Goal: Information Seeking & Learning: Learn about a topic

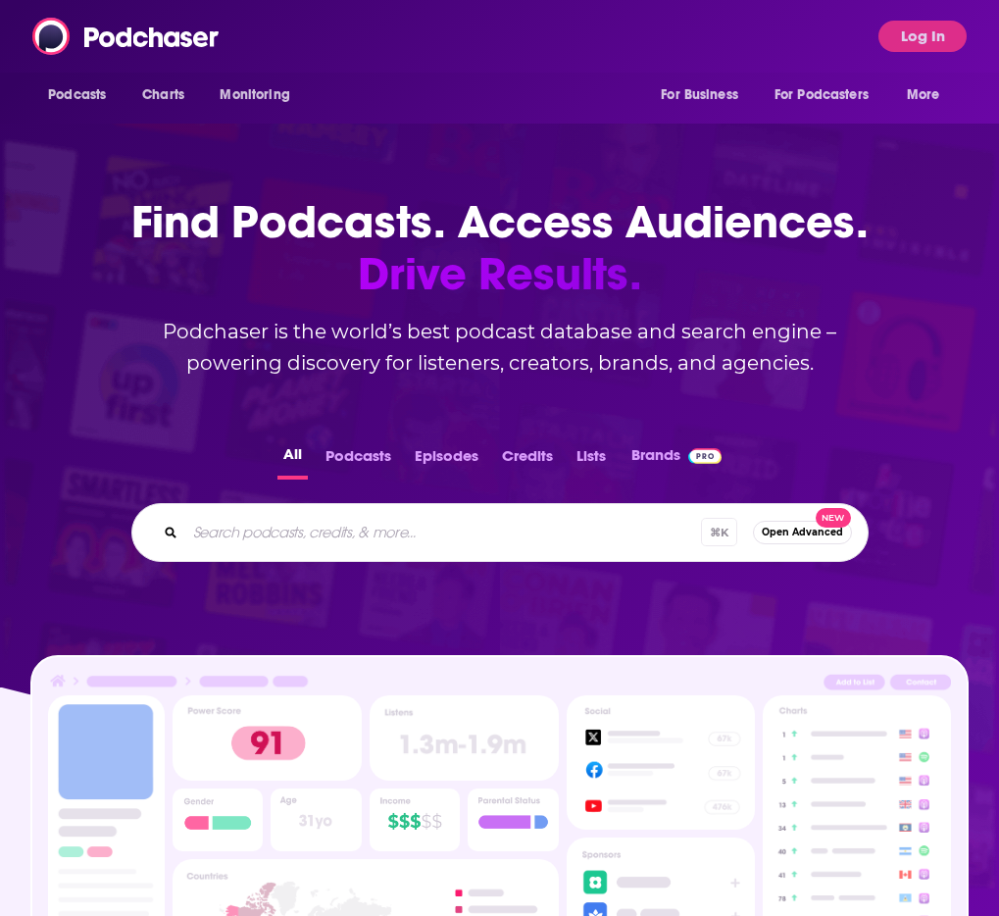
click at [312, 539] on input "Search podcasts, credits, & more..." at bounding box center [443, 532] width 516 height 31
type input "[PERSON_NAME]"
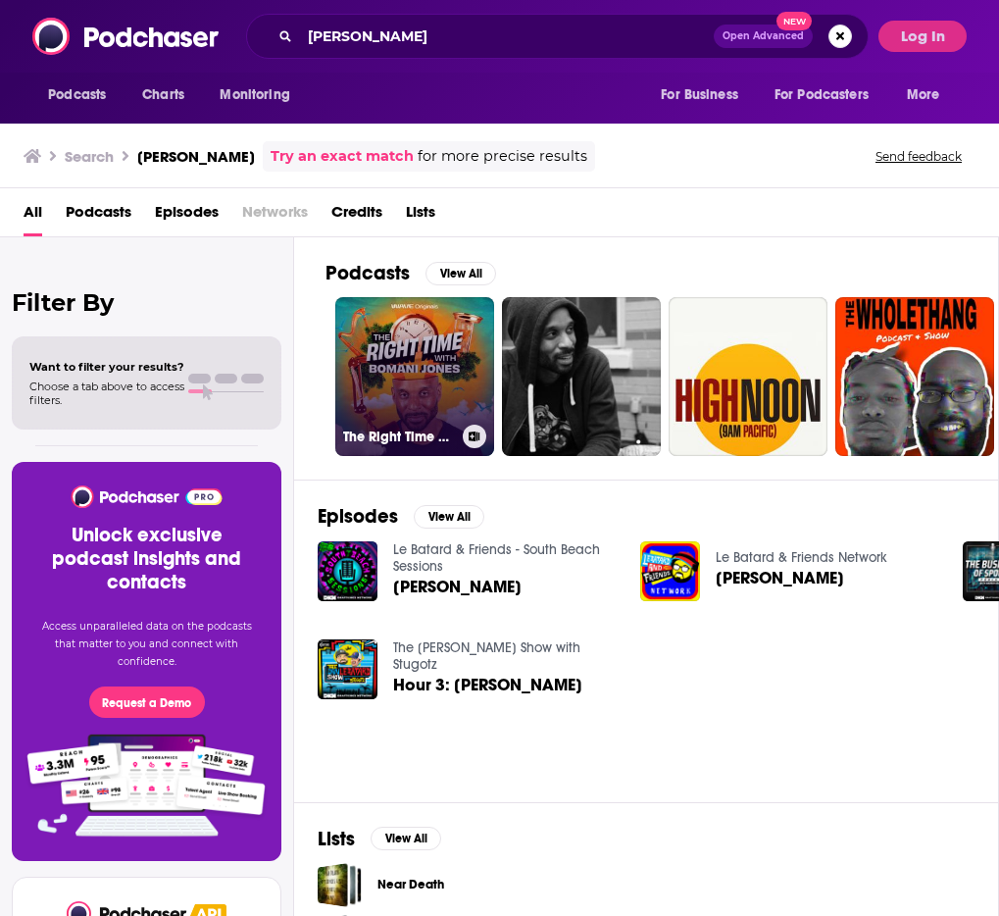
click at [431, 348] on link "The Right Time with Bomani Jones" at bounding box center [414, 376] width 159 height 159
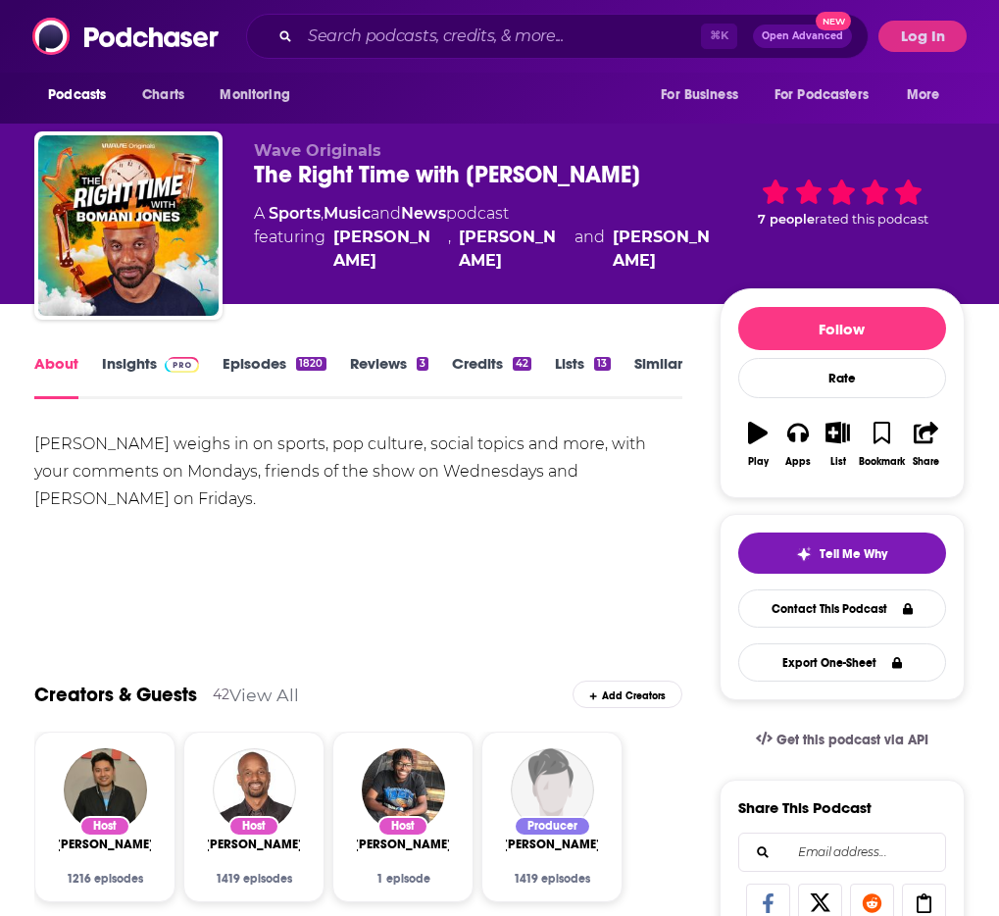
click at [237, 361] on link "Episodes 1820" at bounding box center [274, 376] width 103 height 45
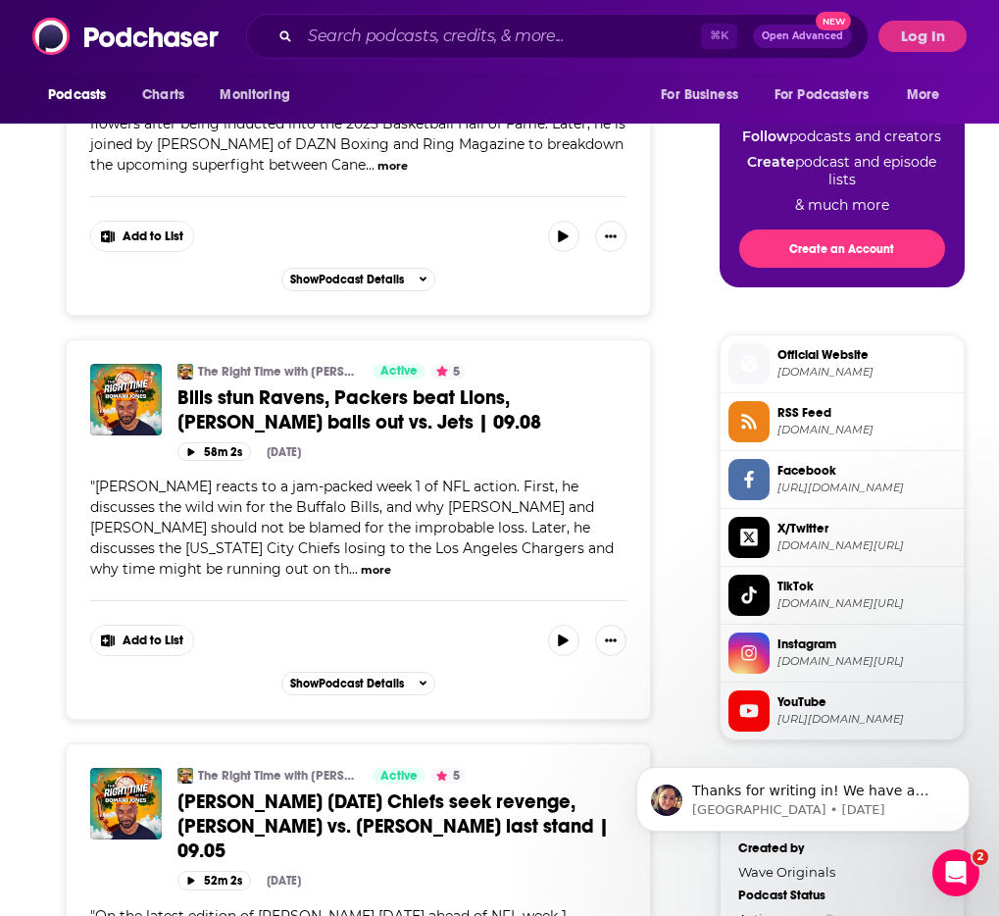
click at [361, 562] on button "more" at bounding box center [376, 570] width 30 height 17
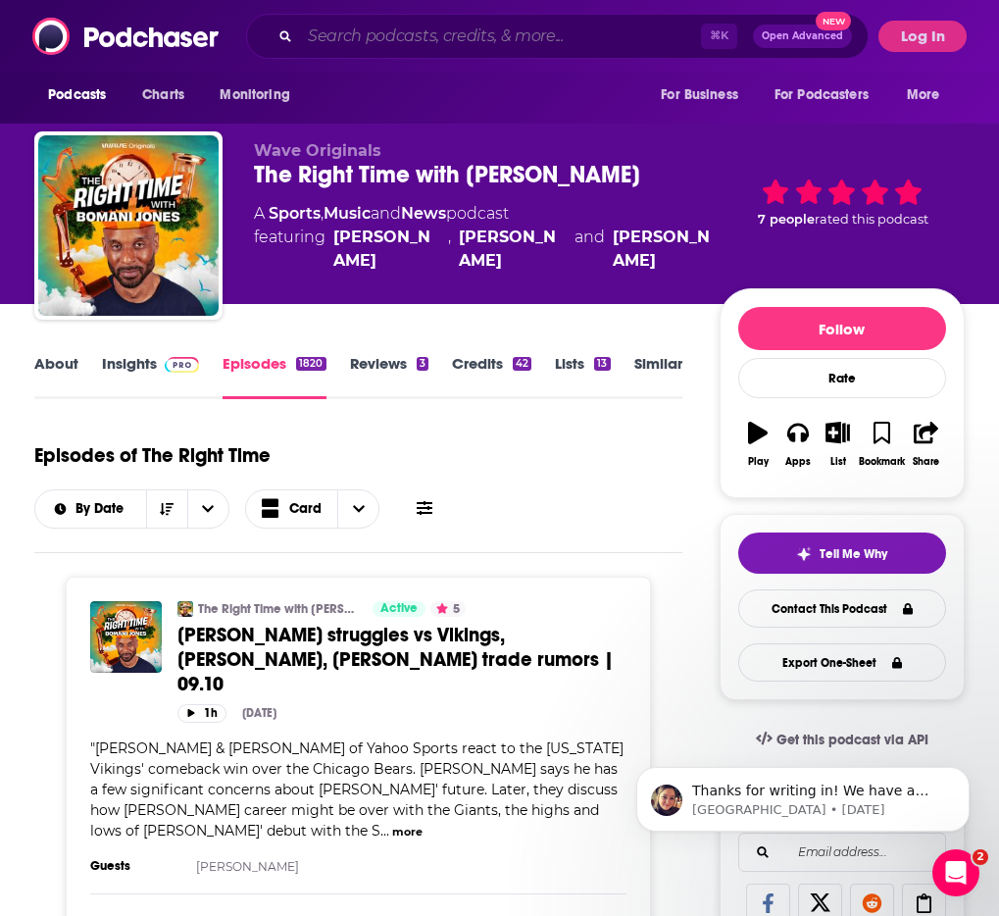
click at [360, 40] on input "Search podcasts, credits, & more..." at bounding box center [500, 36] width 401 height 31
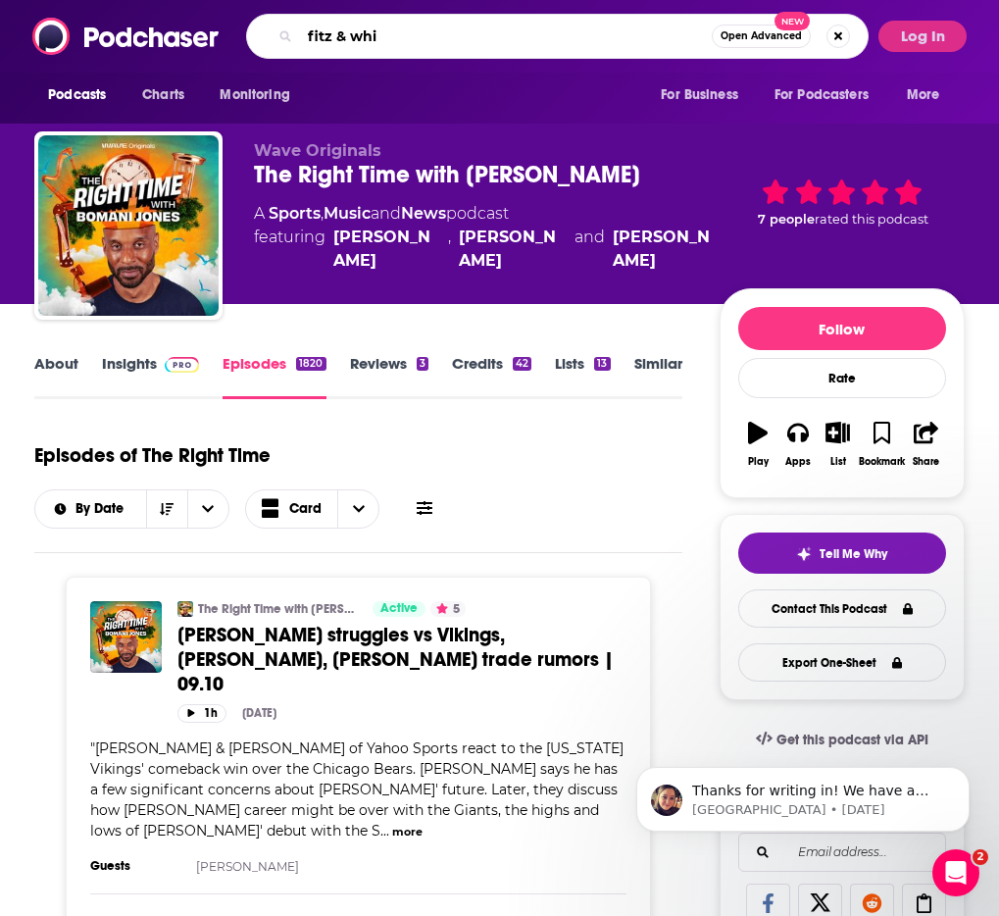
type input "fitz & whit"
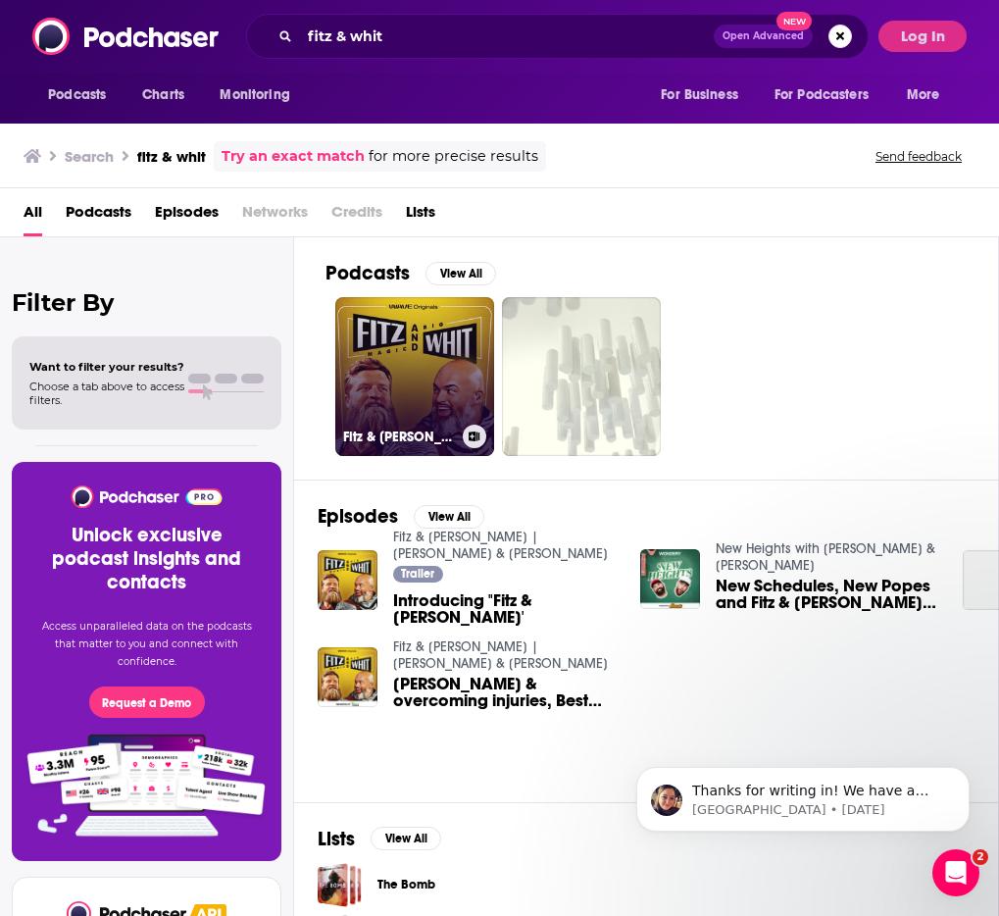
click at [355, 360] on link "Fitz & Whit | Ryan Fitzpatrick & Andrew Whitworth" at bounding box center [414, 376] width 159 height 159
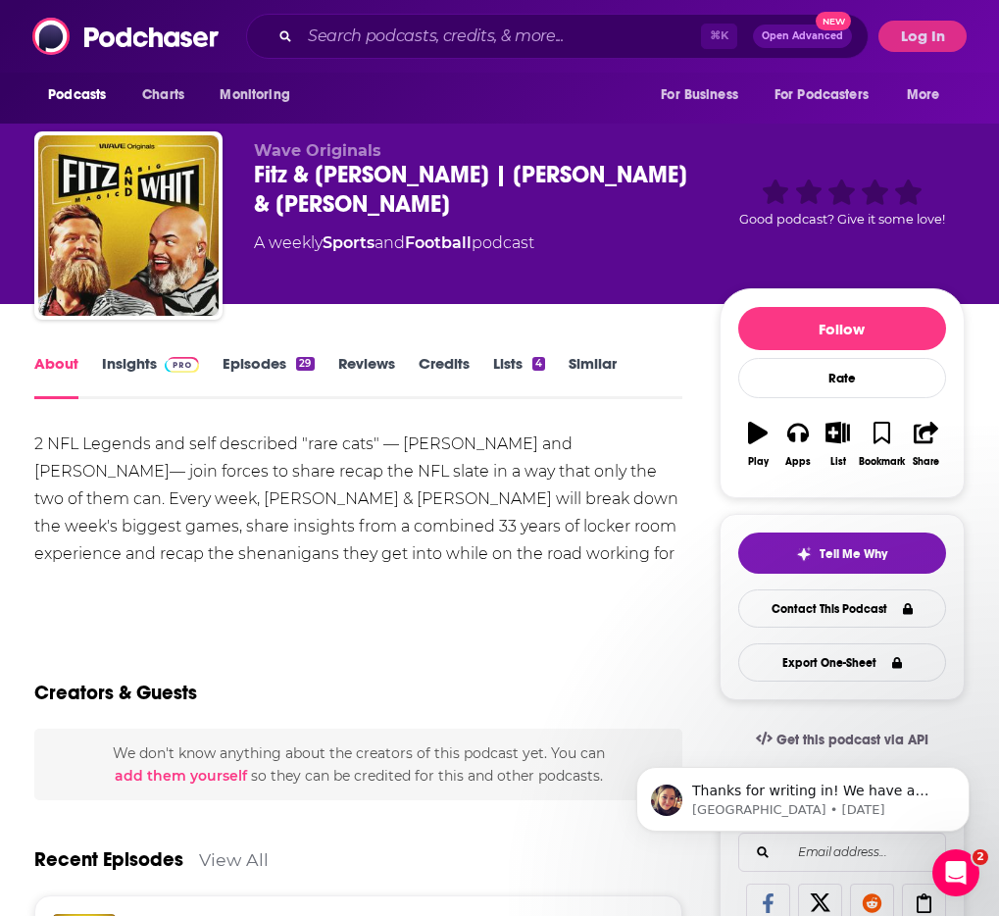
click at [228, 368] on link "Episodes 29" at bounding box center [268, 376] width 91 height 45
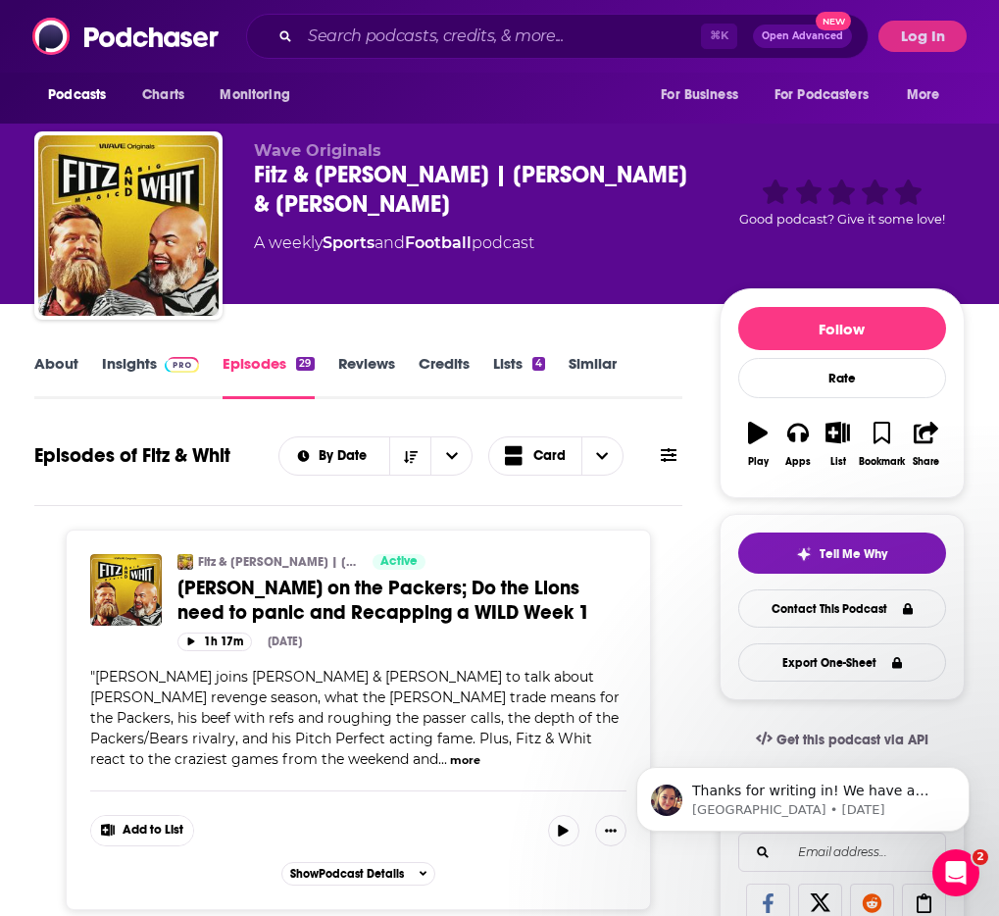
click at [109, 361] on link "Insights" at bounding box center [150, 376] width 97 height 45
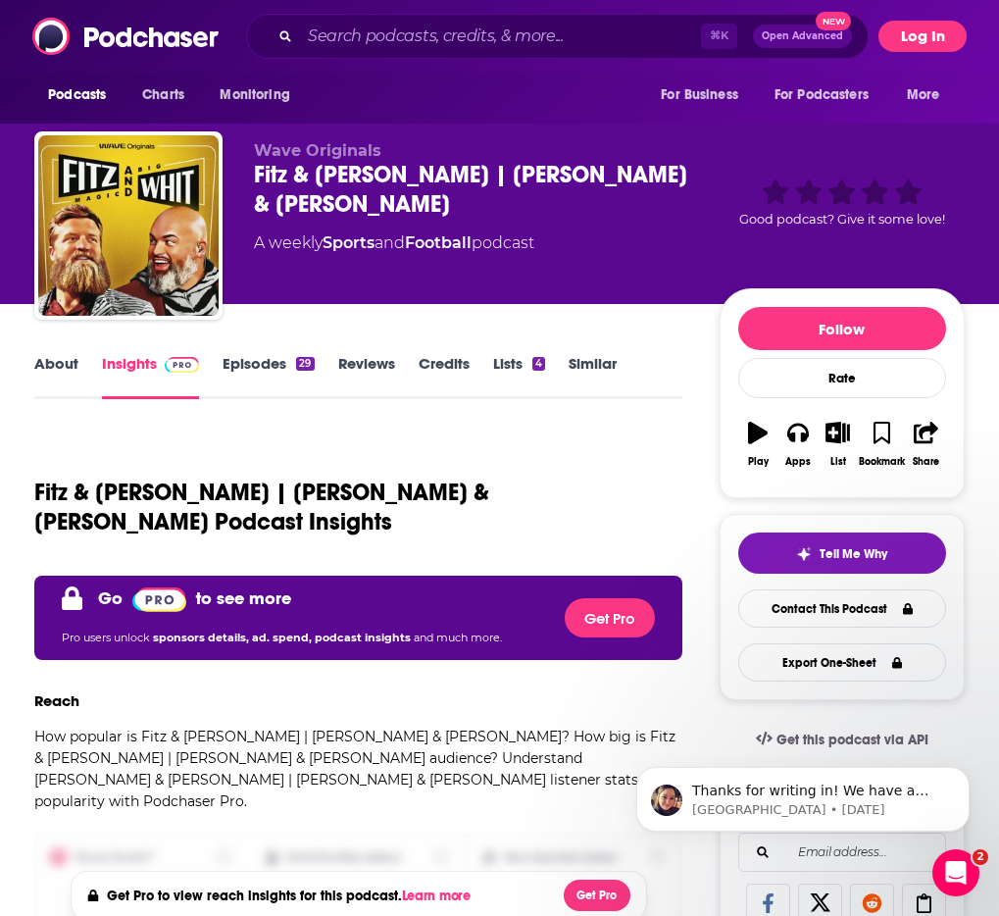
click at [919, 37] on button "Log In" at bounding box center [922, 36] width 88 height 31
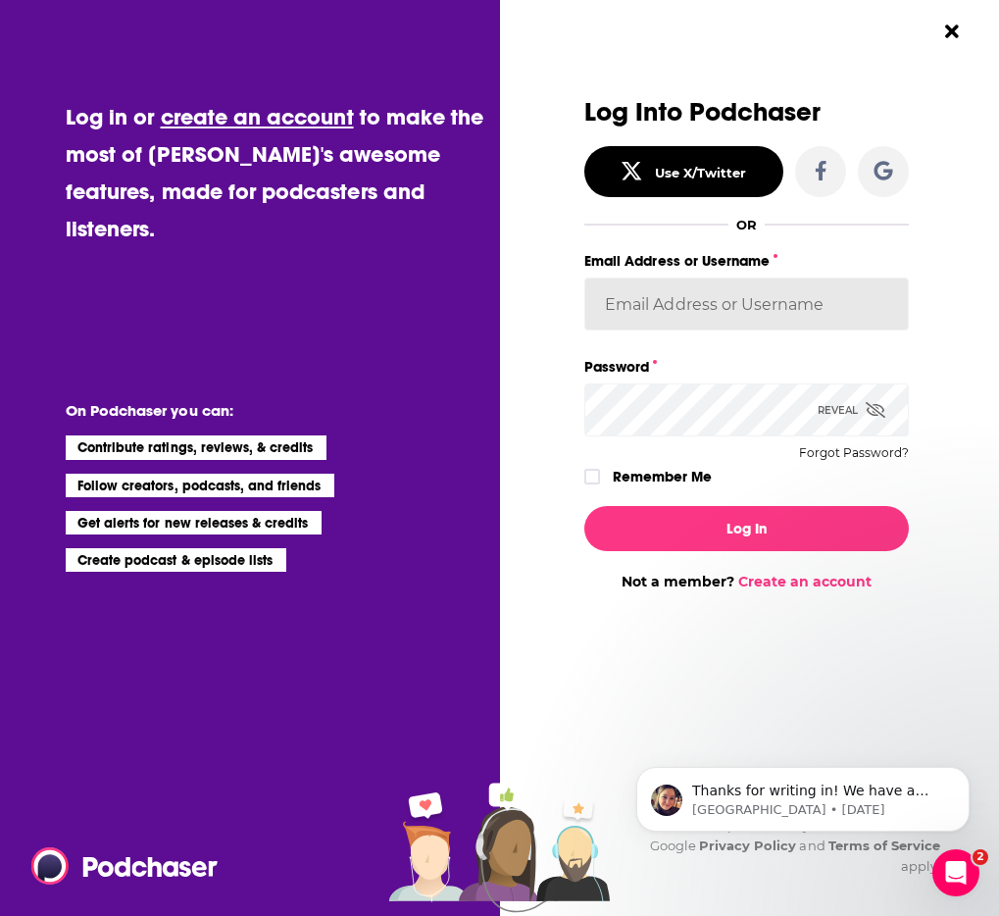
click at [692, 303] on input "Email Address or Username" at bounding box center [746, 303] width 324 height 53
type input "rowan.sullivan@omd.com"
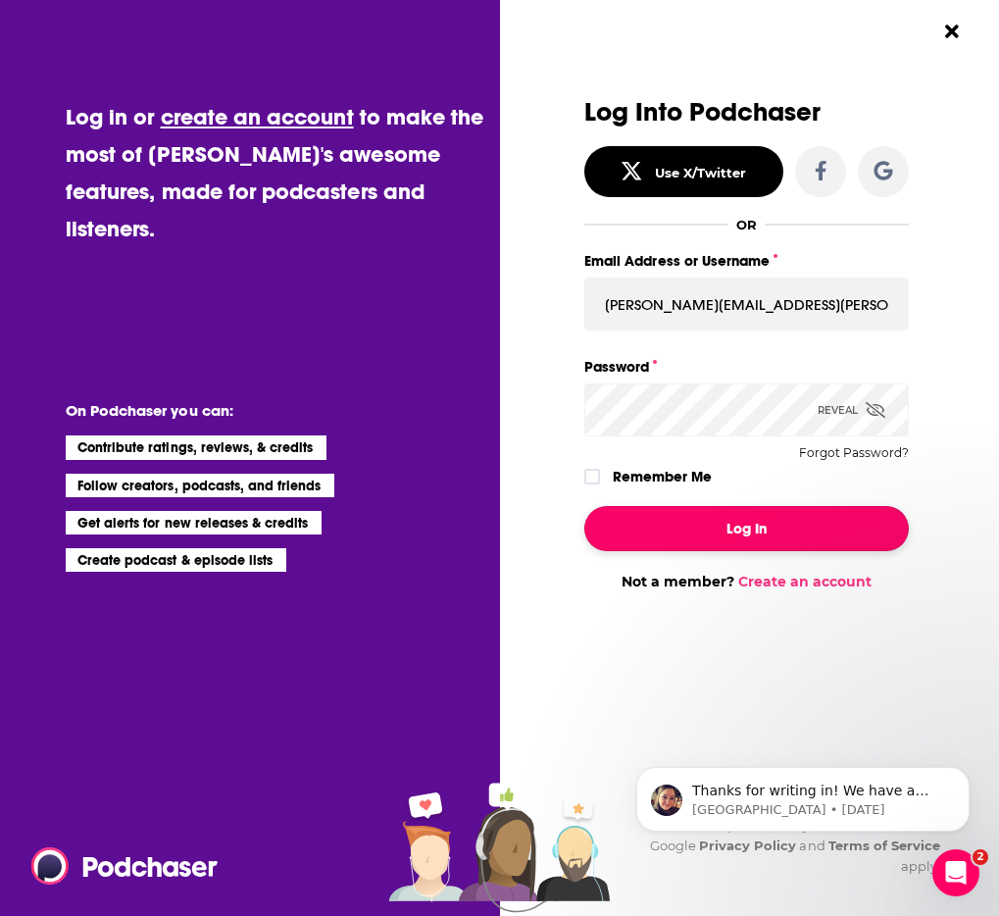
click at [697, 538] on button "Log In" at bounding box center [746, 528] width 324 height 45
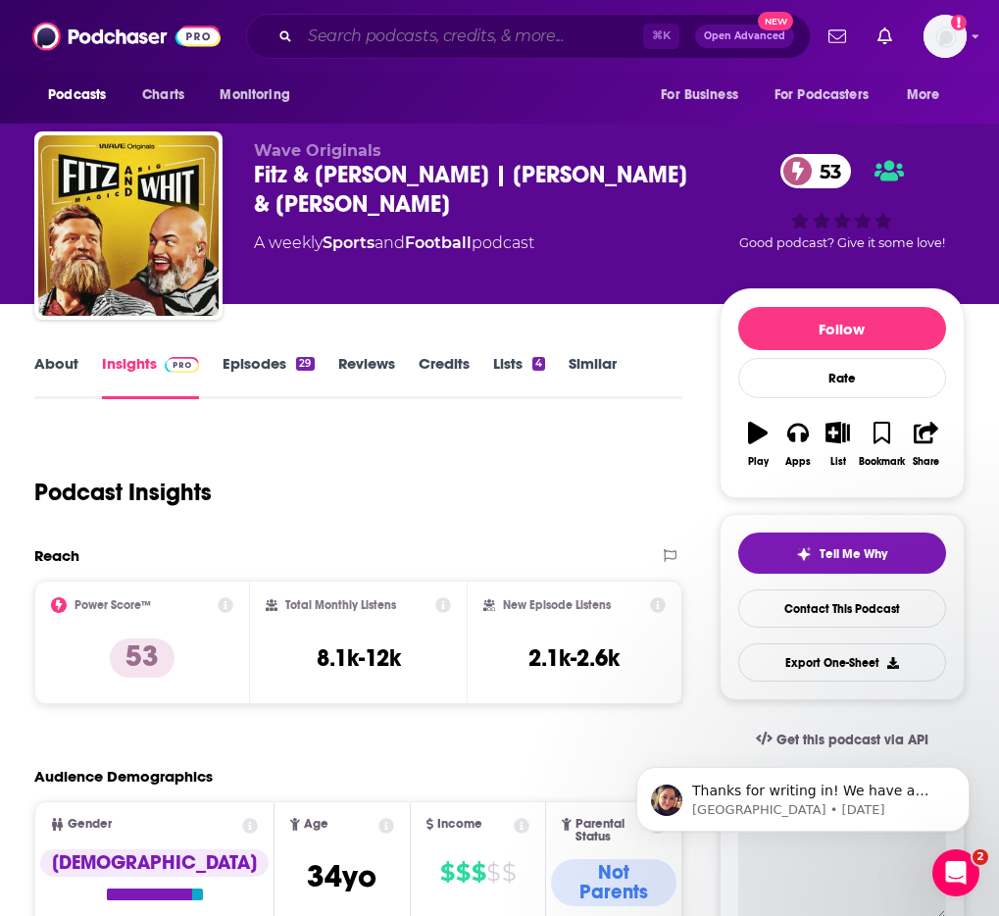
click at [403, 29] on input "Search podcasts, credits, & more..." at bounding box center [471, 36] width 343 height 31
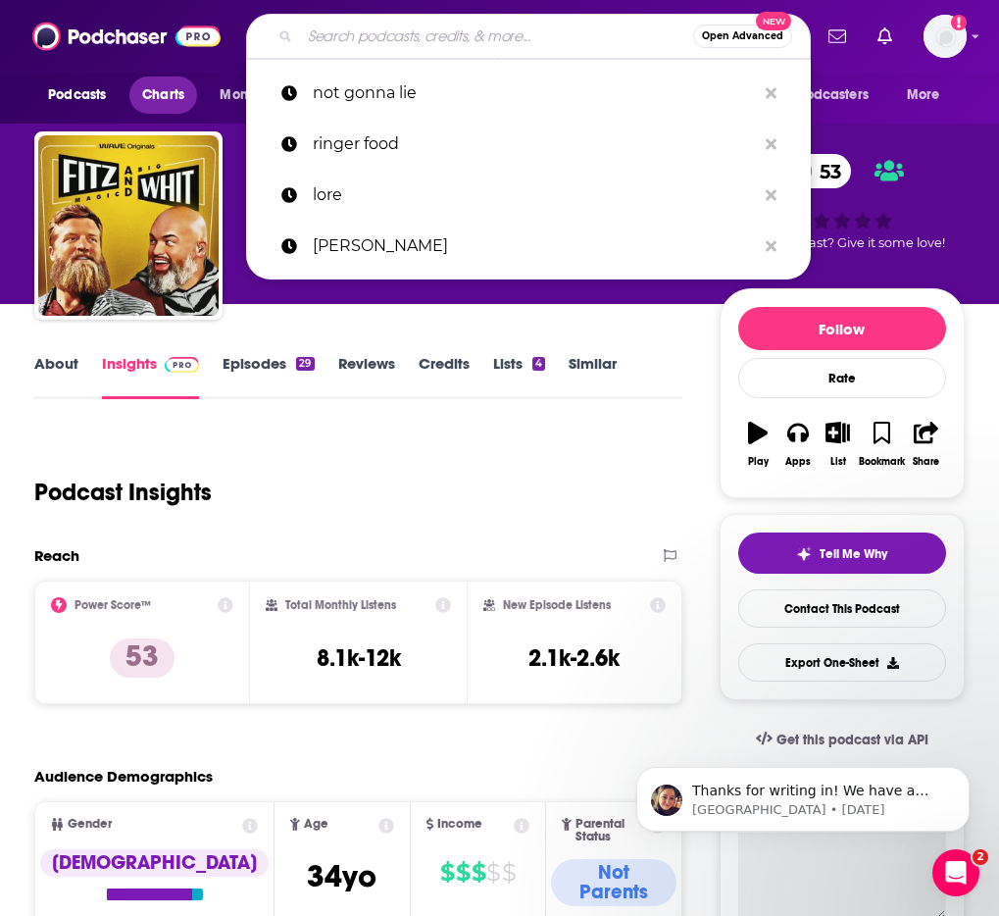
click at [162, 86] on span "Charts" at bounding box center [163, 94] width 42 height 27
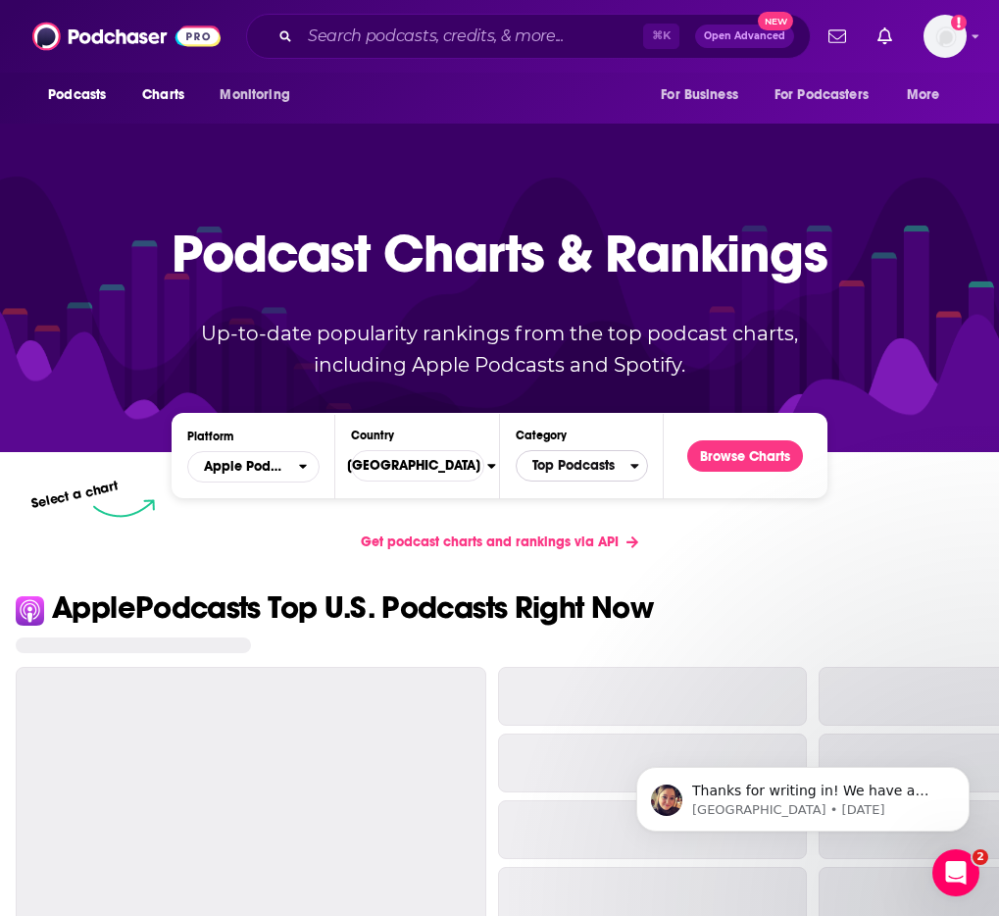
click at [585, 471] on span "Top Podcasts" at bounding box center [574, 465] width 114 height 33
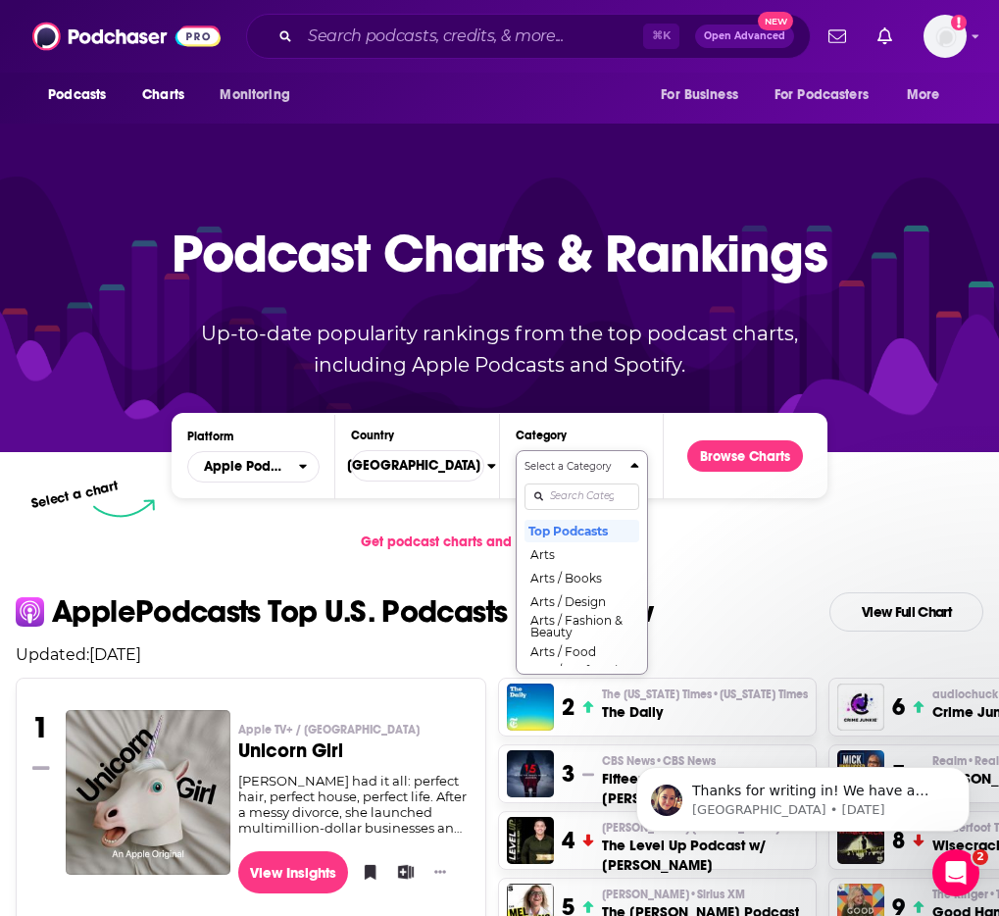
click at [574, 493] on input "Categories" at bounding box center [581, 496] width 115 height 26
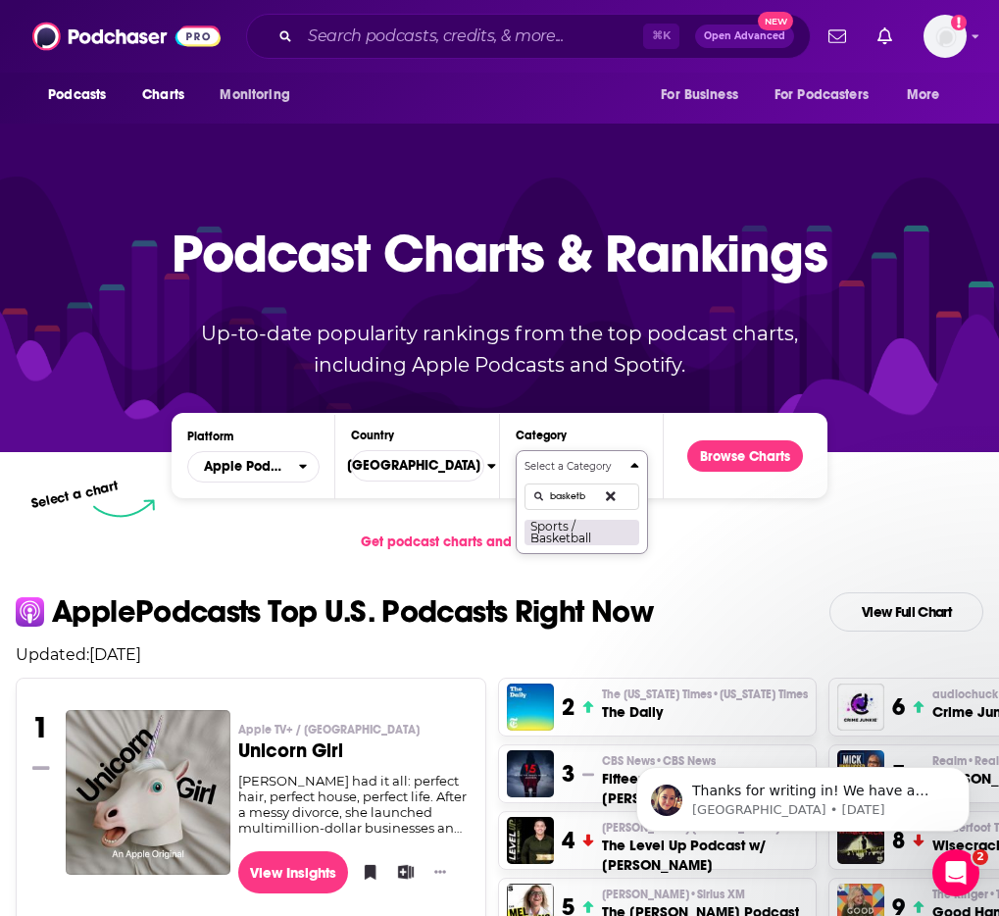
type input "basketb"
click at [552, 540] on button "Sports / Basketball" at bounding box center [581, 532] width 115 height 26
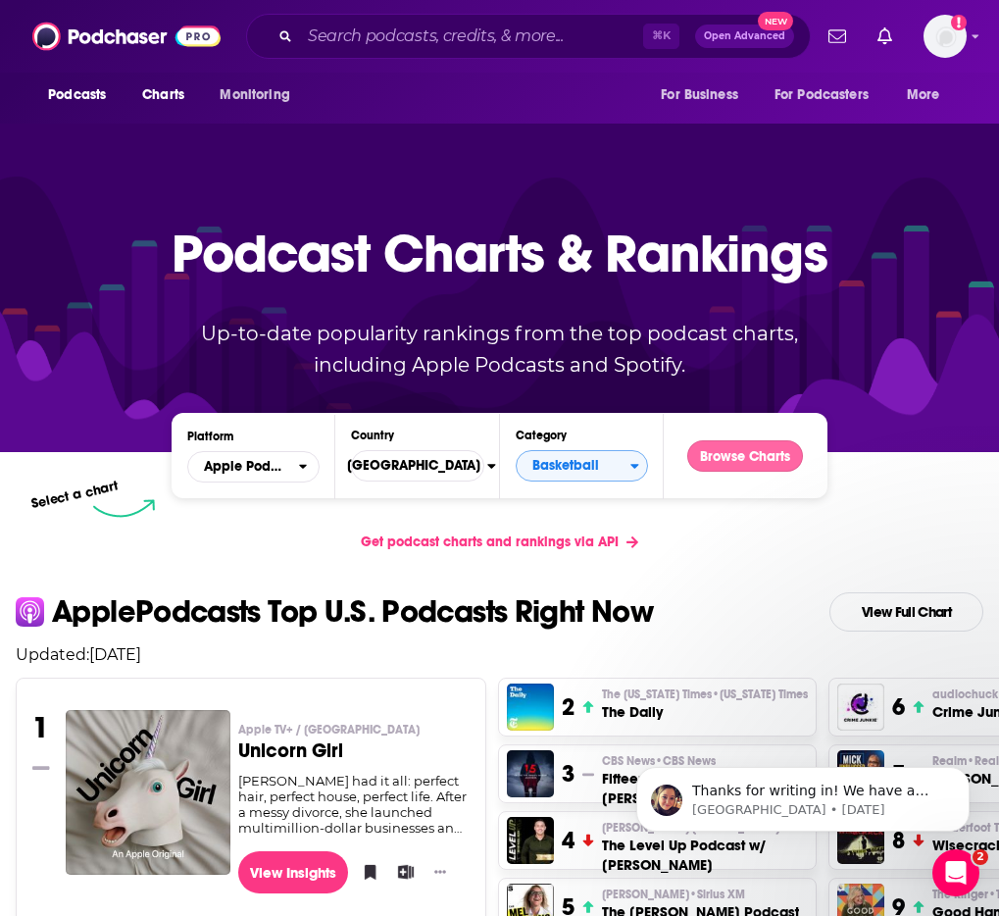
click at [727, 449] on button "Browse Charts" at bounding box center [745, 455] width 116 height 31
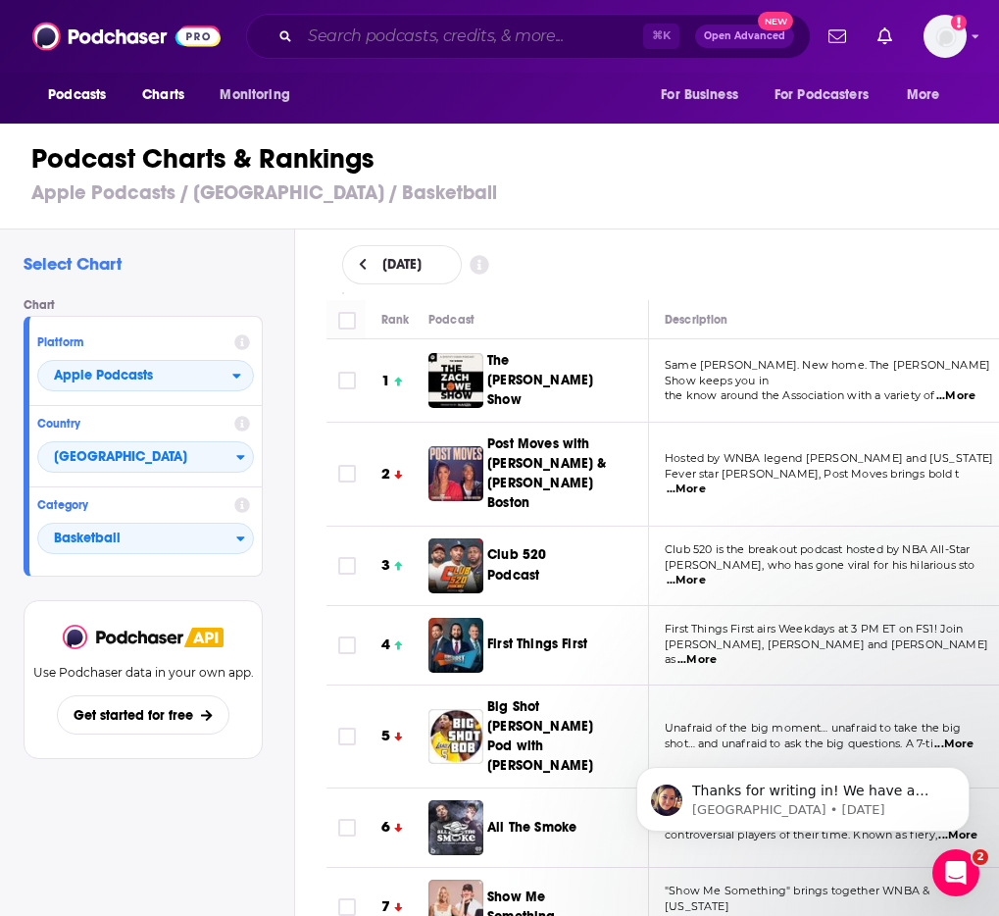
click at [518, 29] on input "Search podcasts, credits, & more..." at bounding box center [471, 36] width 343 height 31
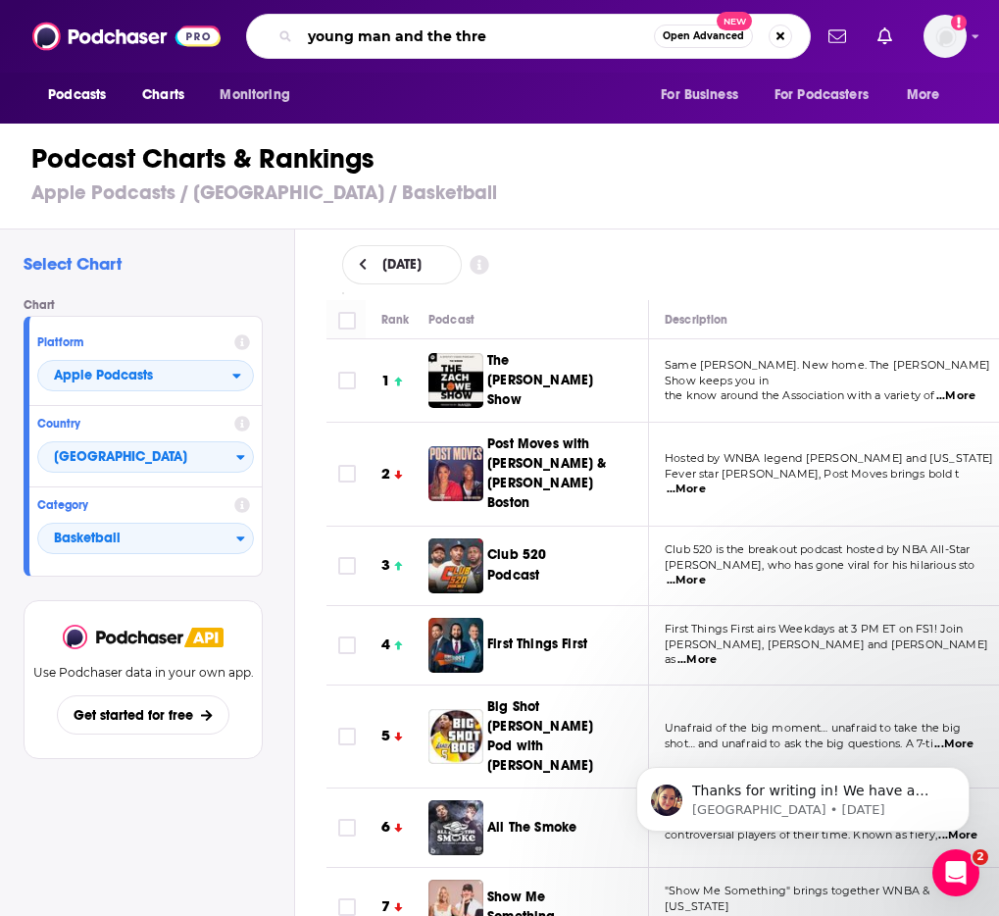
type input "young man and the three"
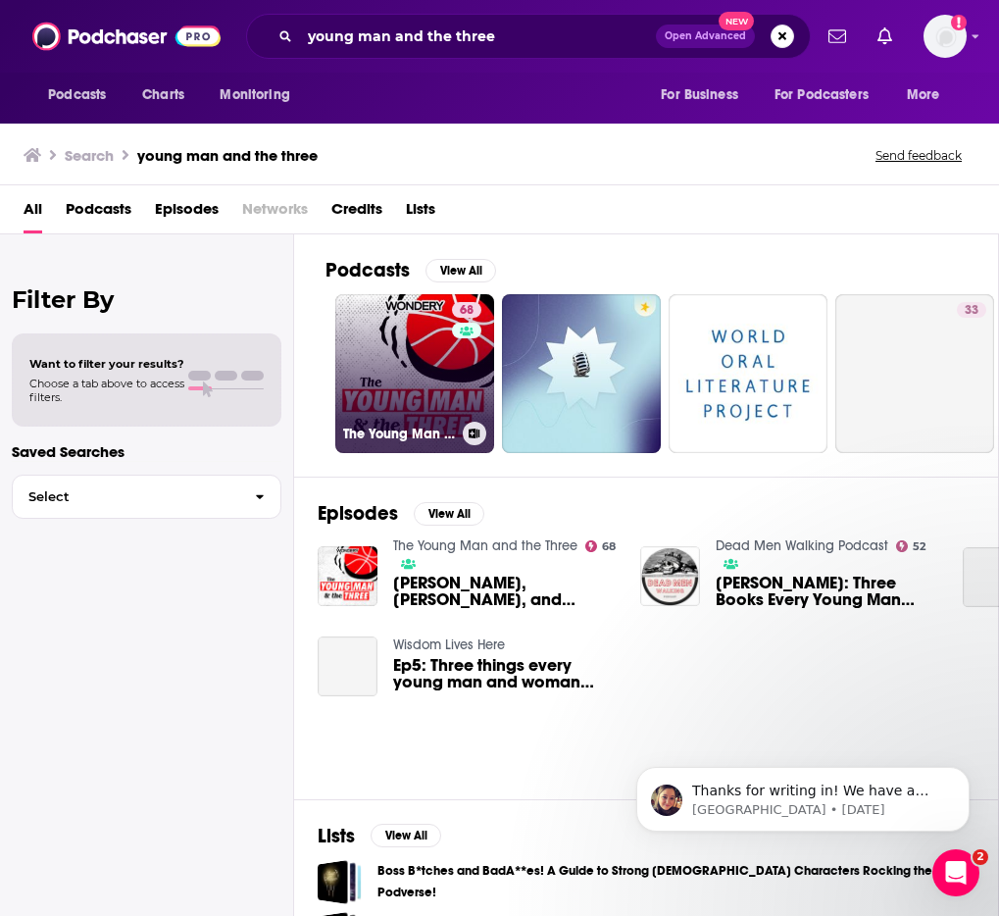
click at [414, 370] on link "68 The Young Man and the Three" at bounding box center [414, 373] width 159 height 159
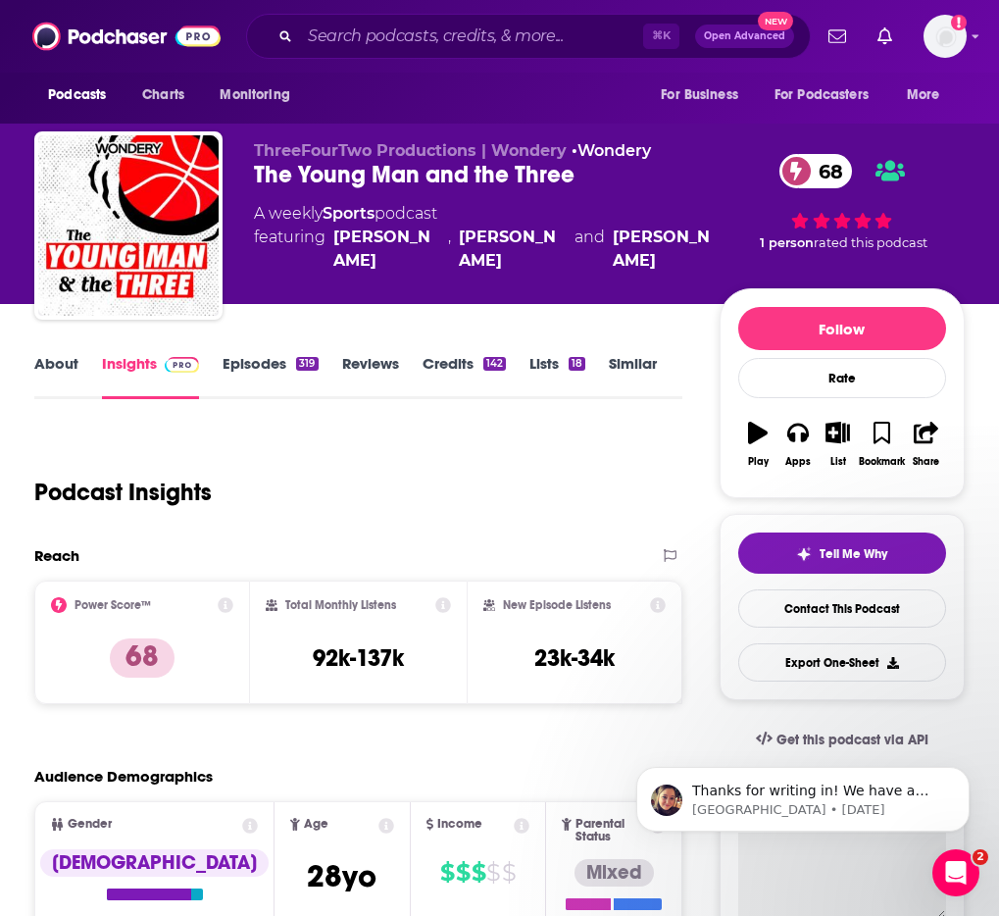
click at [250, 360] on link "Episodes 319" at bounding box center [270, 376] width 95 height 45
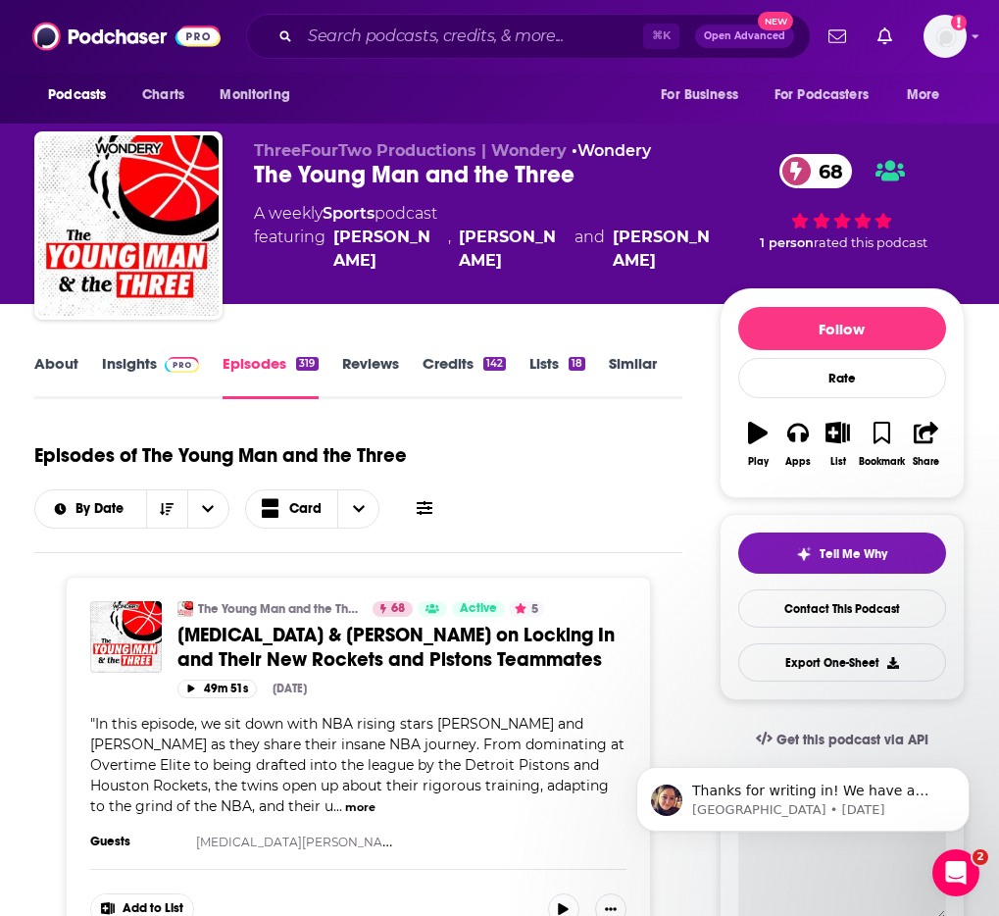
click at [54, 361] on link "About" at bounding box center [56, 376] width 44 height 45
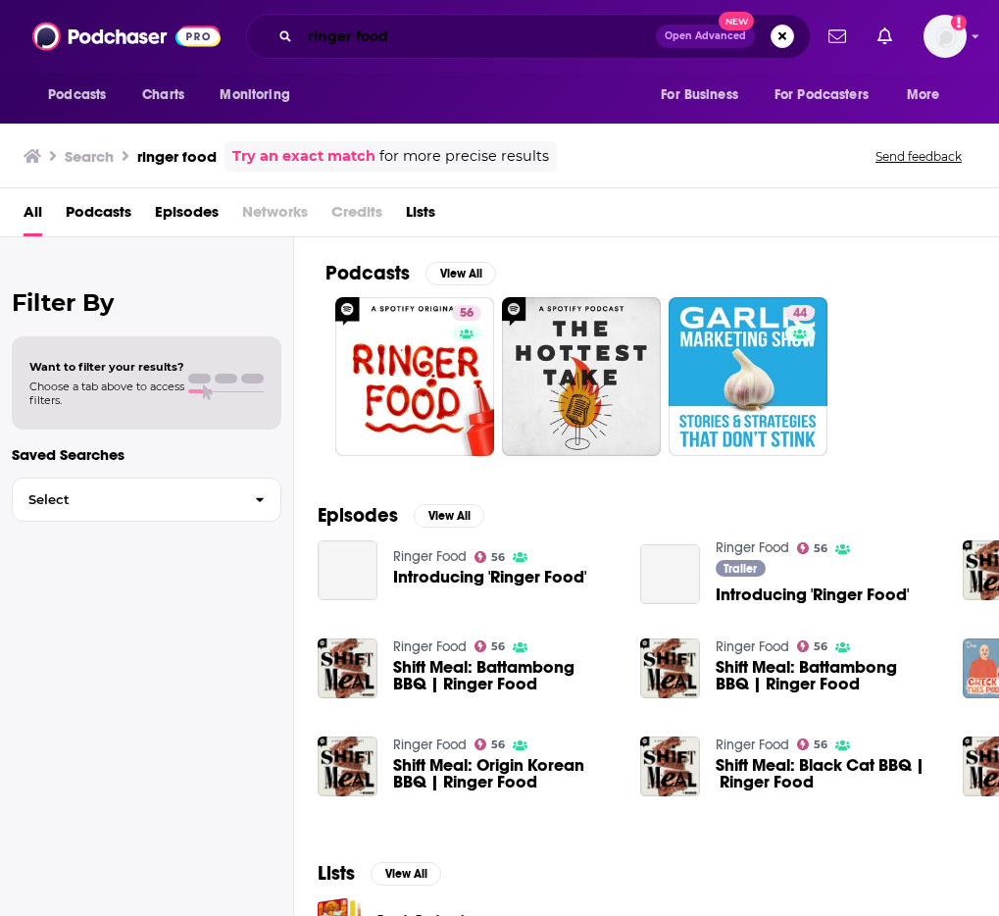
click at [514, 40] on input "ringer food" at bounding box center [478, 36] width 356 height 31
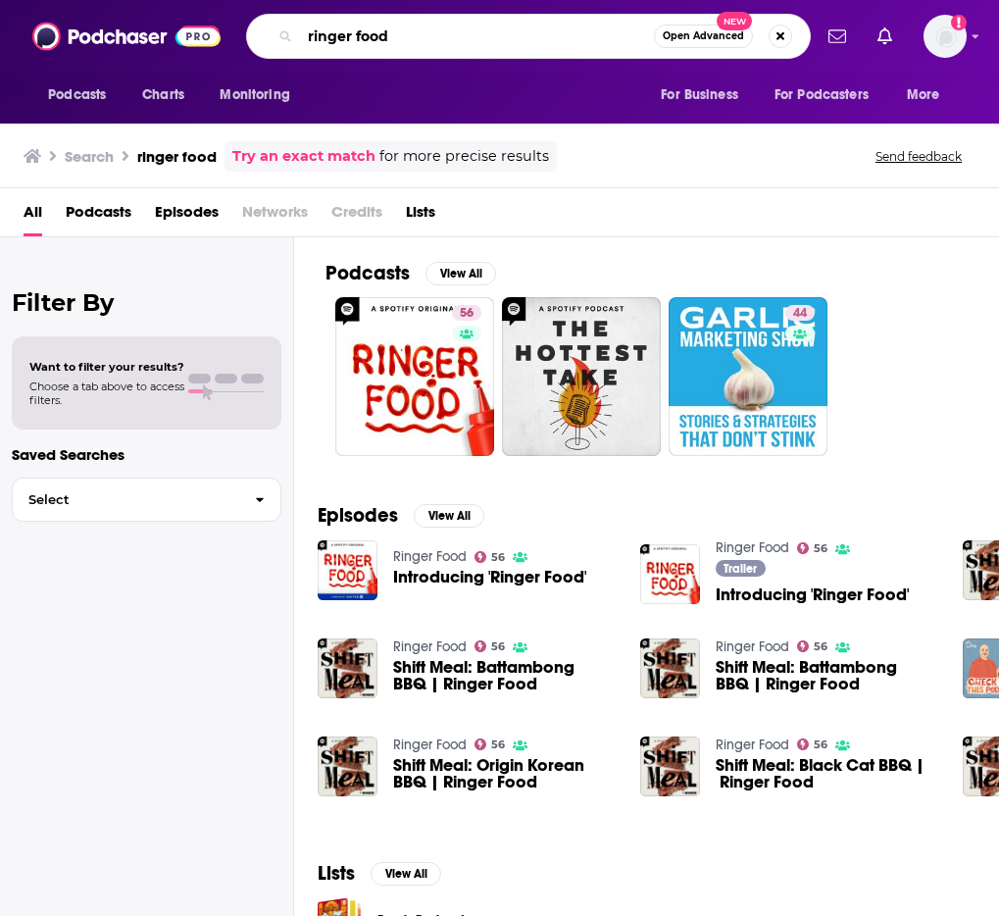
click at [514, 40] on input "ringer food" at bounding box center [477, 36] width 354 height 31
type input "ringer tailgate"
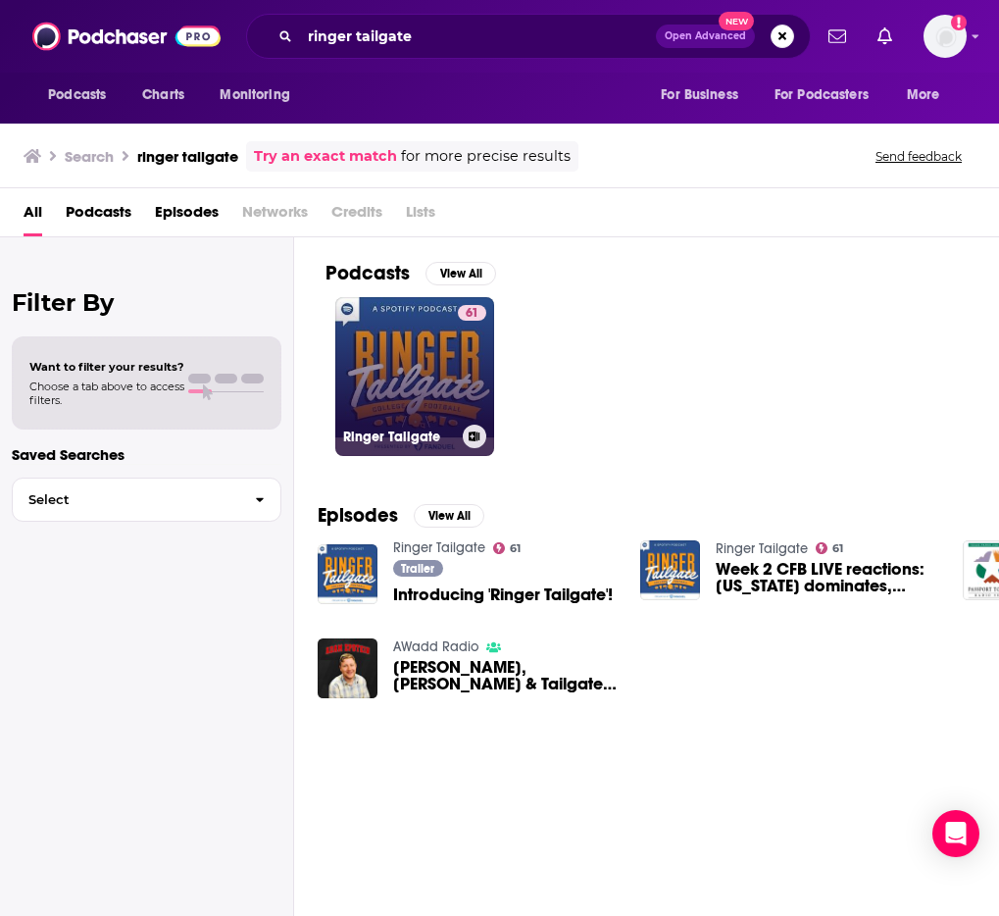
click at [397, 399] on link "61 Ringer Tailgate" at bounding box center [414, 376] width 159 height 159
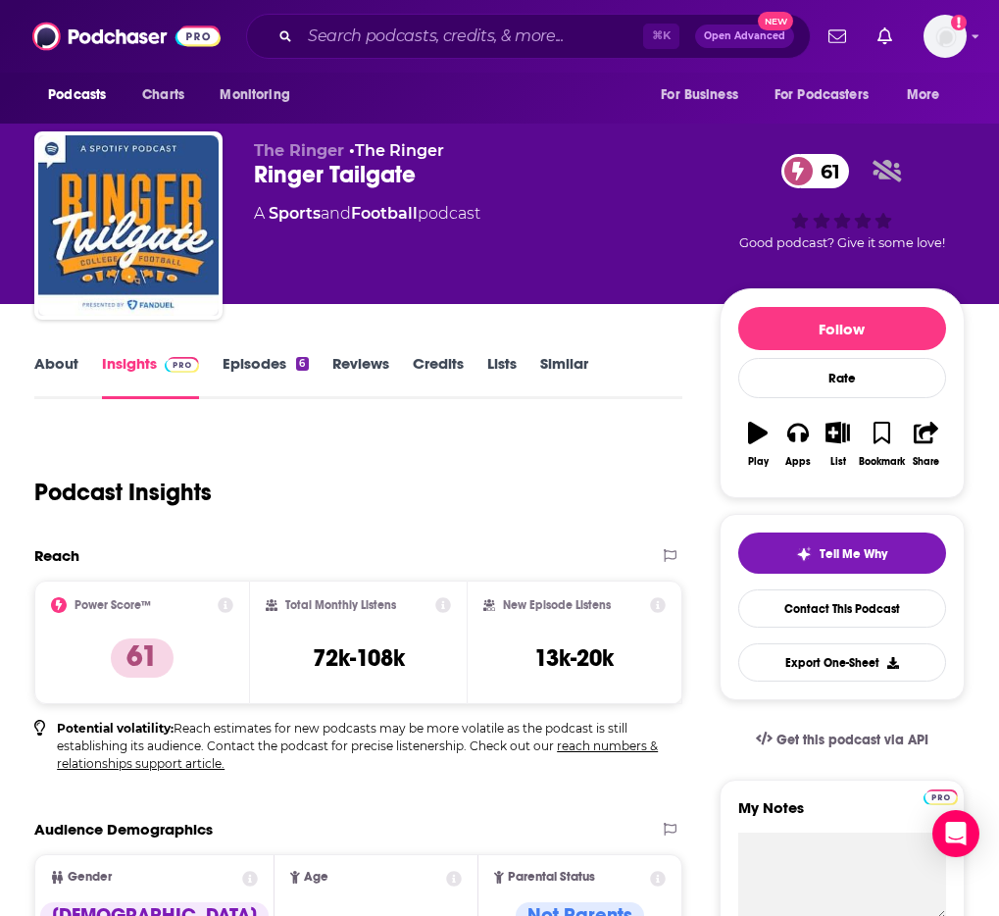
click at [59, 368] on link "About" at bounding box center [56, 376] width 44 height 45
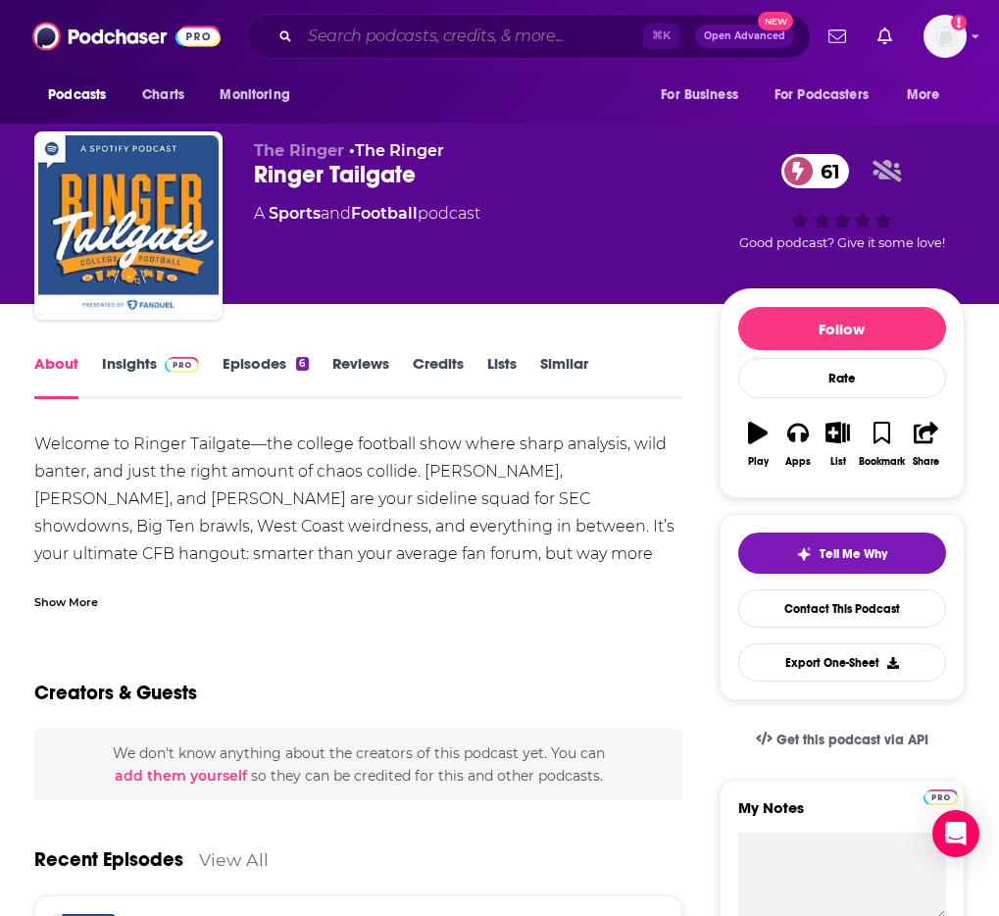
click at [418, 26] on input "Search podcasts, credits, & more..." at bounding box center [471, 36] width 343 height 31
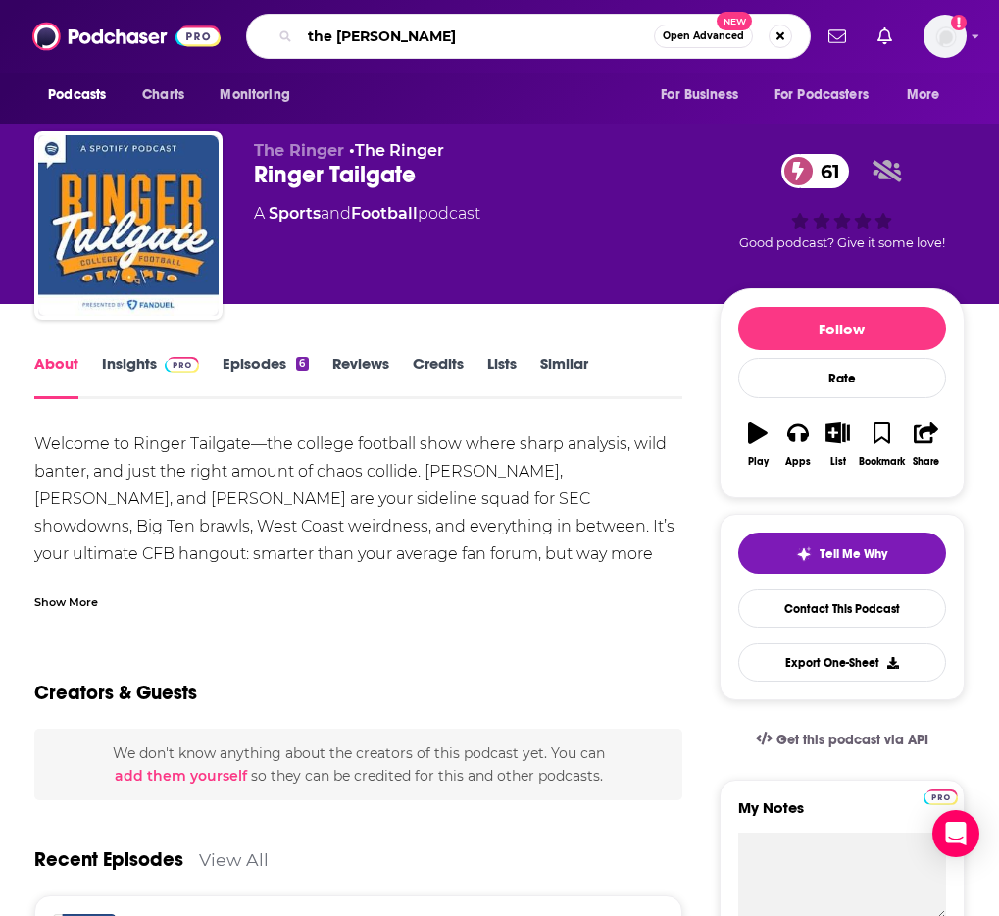
type input "the [PERSON_NAME]"
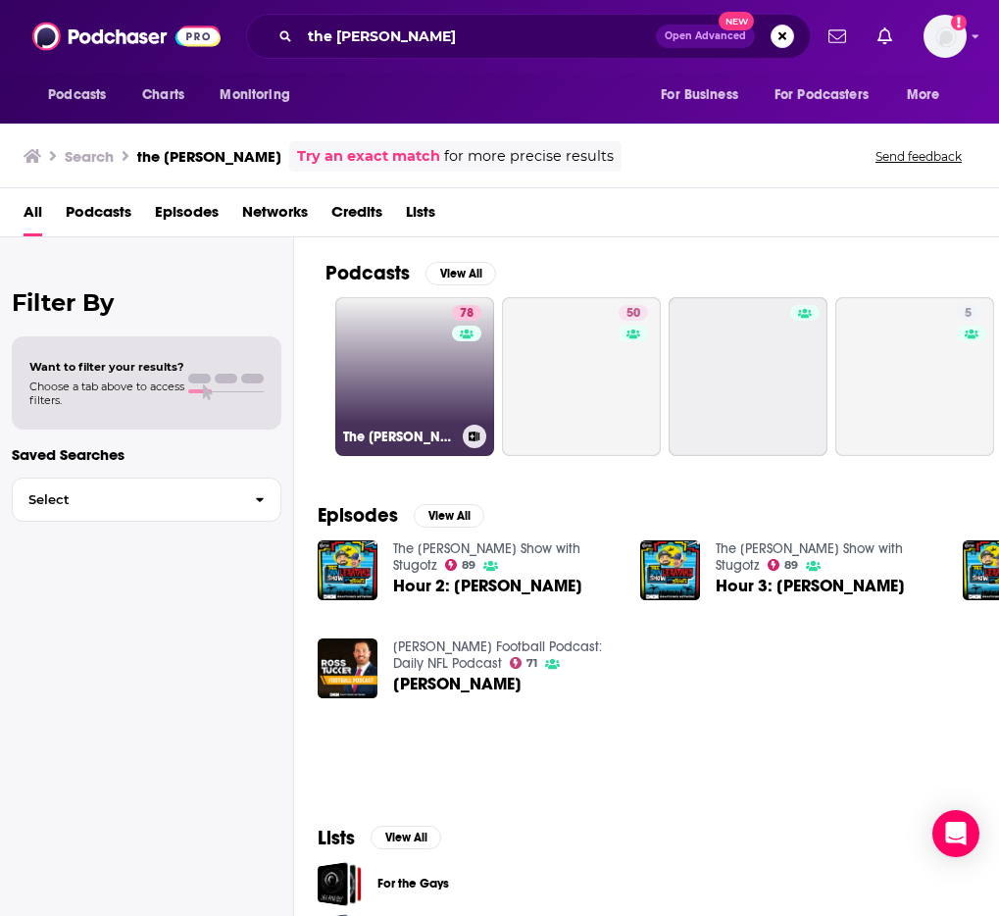
click at [397, 346] on link "78 The [PERSON_NAME] Show" at bounding box center [414, 376] width 159 height 159
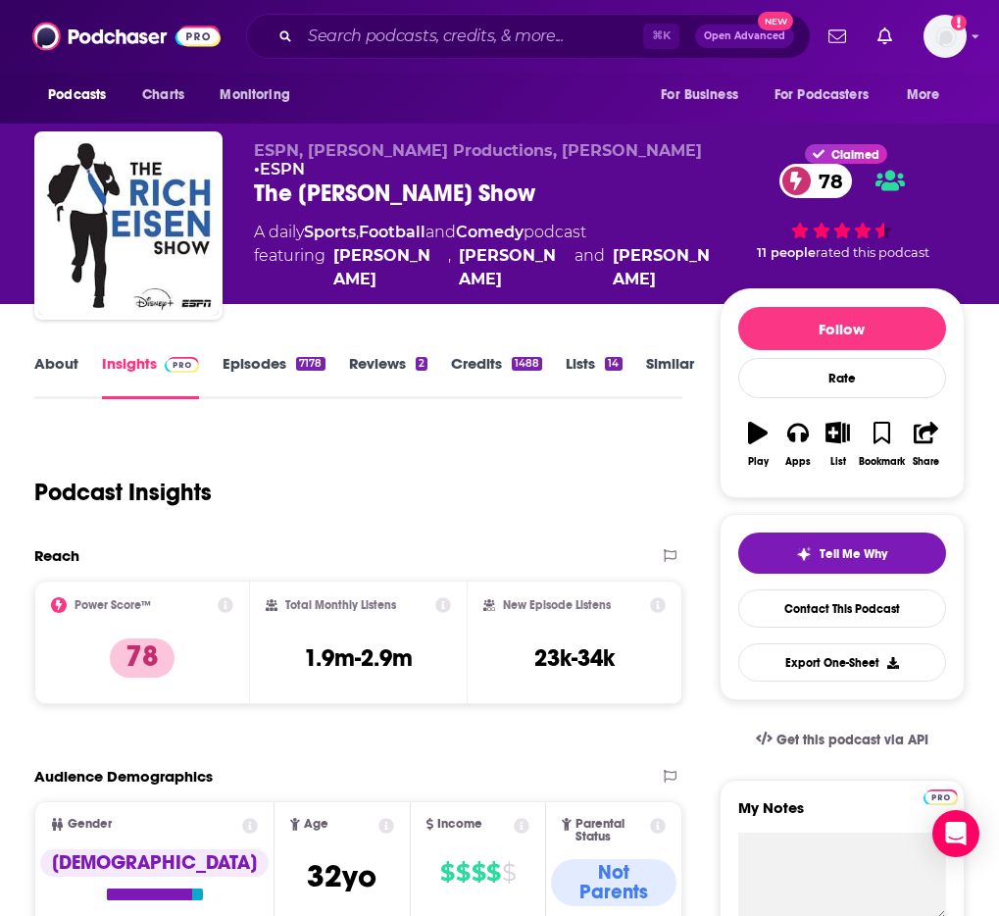
click at [63, 375] on link "About" at bounding box center [56, 376] width 44 height 45
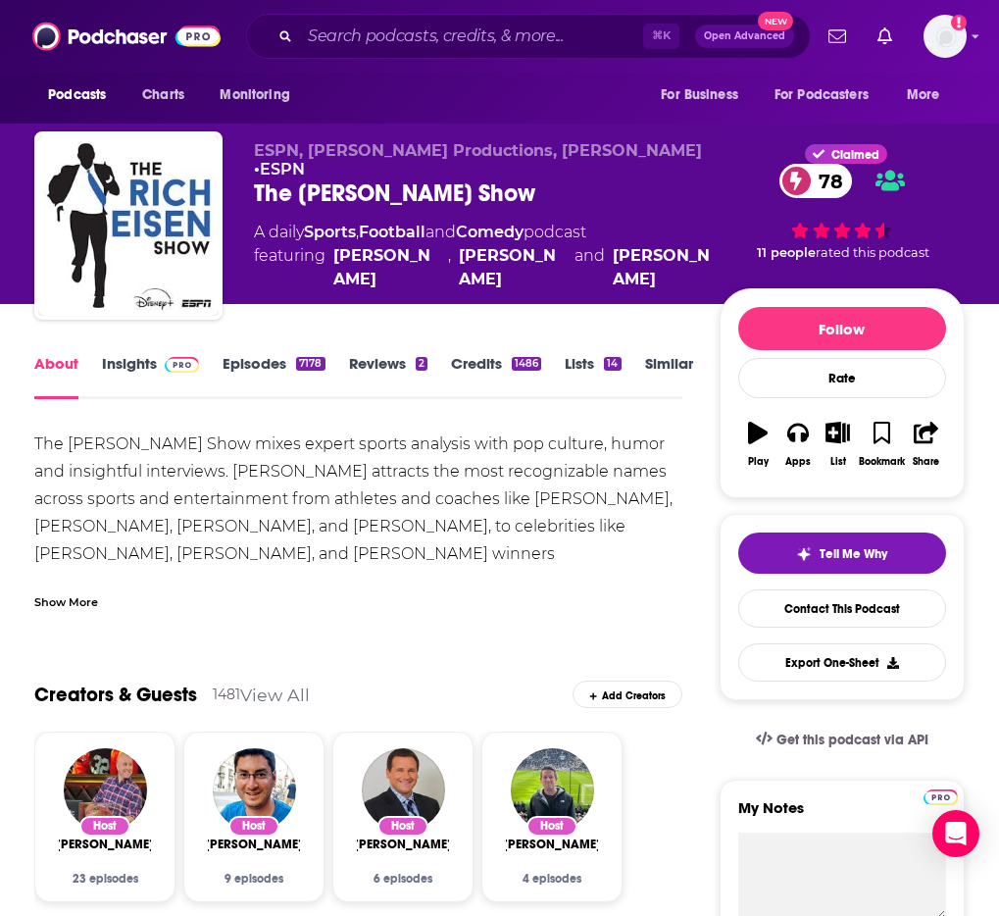
click at [78, 603] on div "Show More" at bounding box center [66, 600] width 64 height 19
